Goal: Use online tool/utility

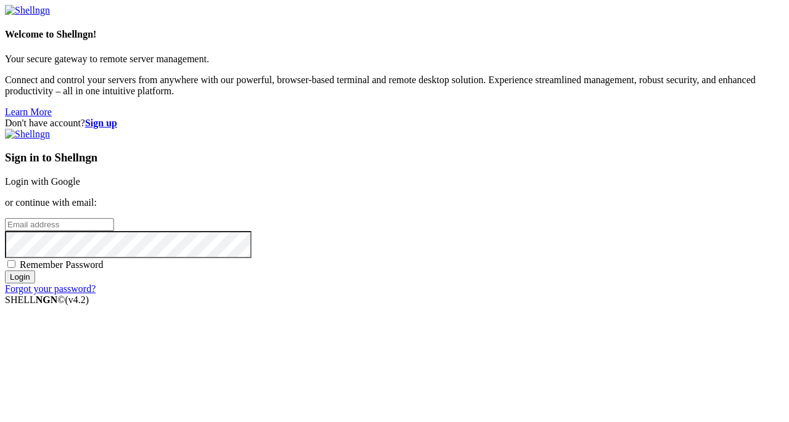
type input "[PERSON_NAME][EMAIL_ADDRESS][DOMAIN_NAME]"
click at [35, 283] on input "Login" at bounding box center [20, 277] width 30 height 13
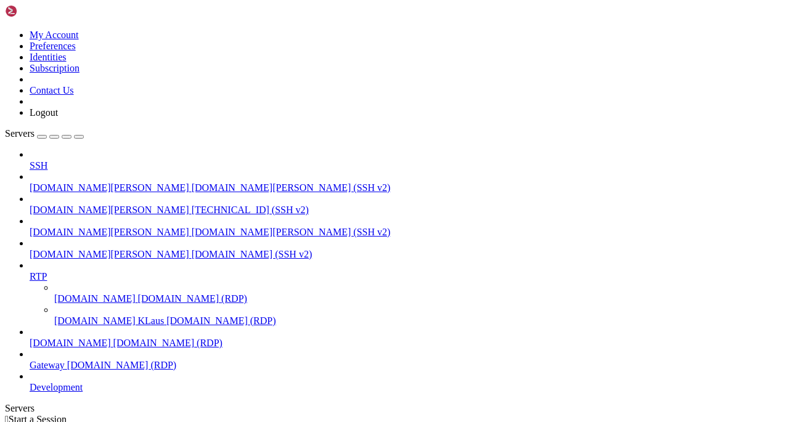
click at [82, 370] on span "[DOMAIN_NAME] (RDP)" at bounding box center [121, 365] width 109 height 10
drag, startPoint x: 282, startPoint y: 43, endPoint x: 281, endPoint y: 88, distance: 45.0
